Goal: Task Accomplishment & Management: Manage account settings

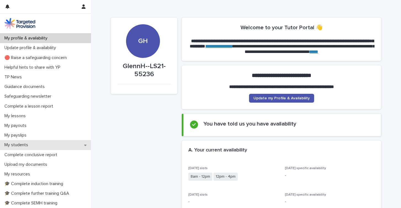
click at [26, 146] on p "My students" at bounding box center [17, 144] width 30 height 5
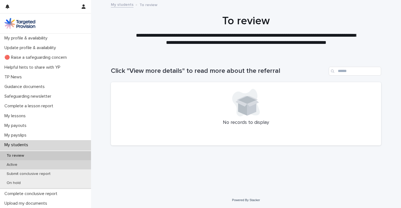
click at [17, 164] on p "Active" at bounding box center [12, 164] width 20 height 5
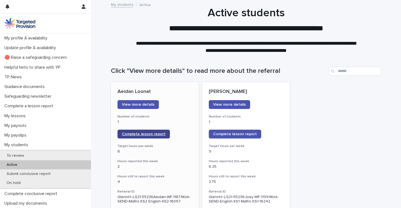
click at [155, 136] on span "Complete lesson report" at bounding box center [144, 134] width 44 height 4
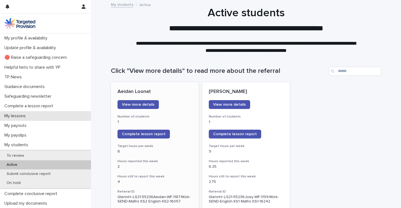
click at [15, 118] on p "My lessons" at bounding box center [16, 115] width 28 height 5
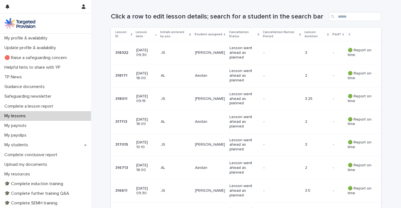
scroll to position [72, 0]
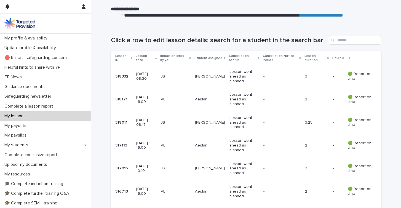
click at [245, 124] on p "Lesson went ahead as planned" at bounding box center [244, 123] width 30 height 14
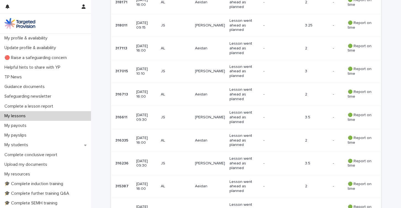
scroll to position [171, 0]
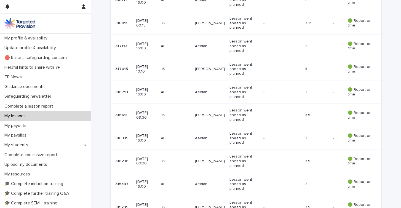
click at [315, 113] on p "3.5" at bounding box center [316, 115] width 23 height 5
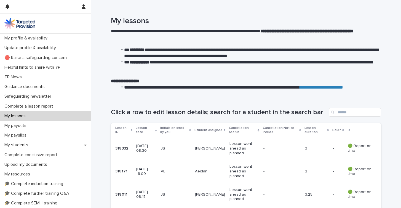
click at [357, 175] on p "🟢 Report on time" at bounding box center [360, 171] width 25 height 9
